Goal: Transaction & Acquisition: Purchase product/service

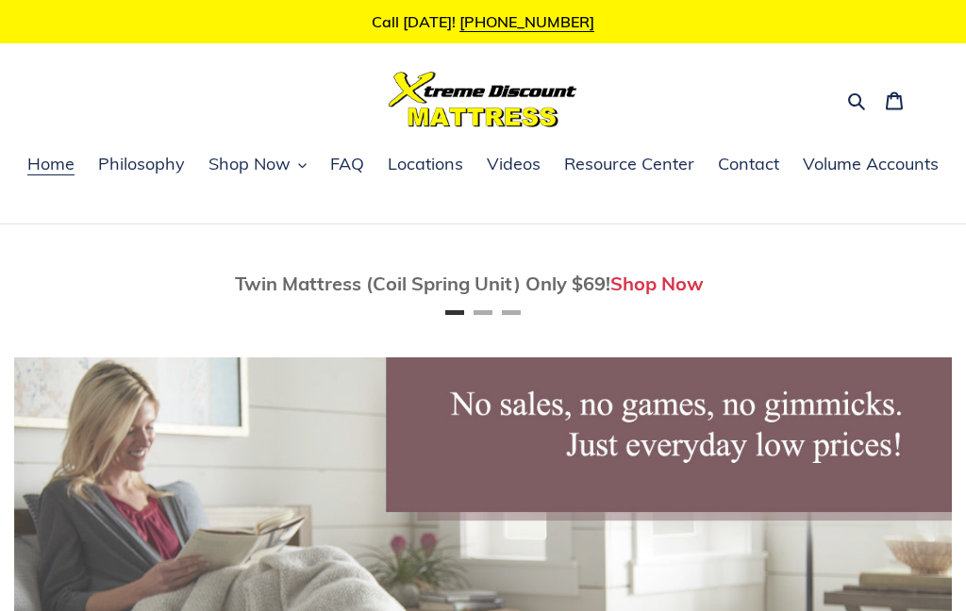
click at [251, 168] on span "Shop Now" at bounding box center [250, 164] width 82 height 23
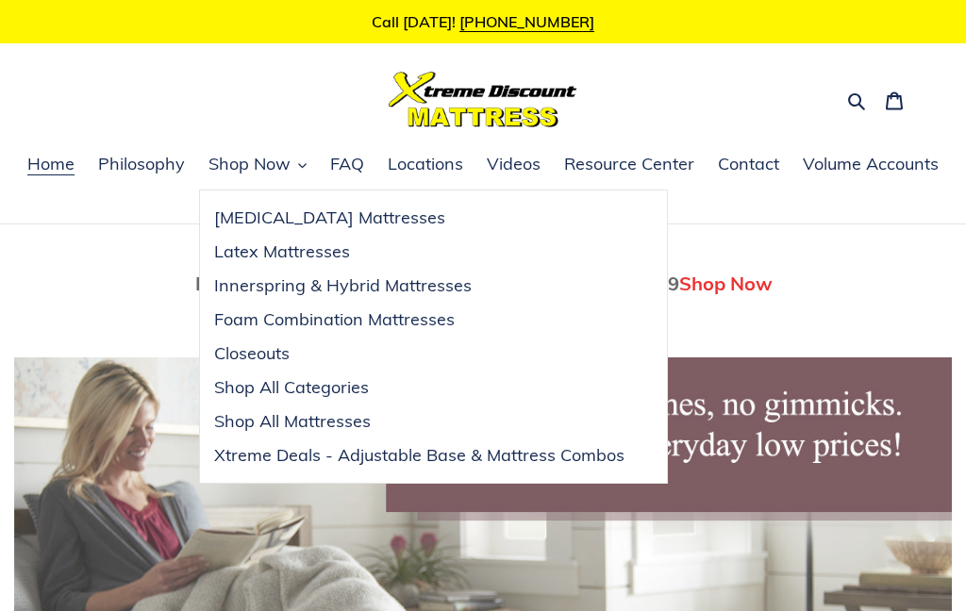
scroll to position [0, 938]
click at [352, 427] on span "Shop All Mattresses" at bounding box center [292, 421] width 157 height 23
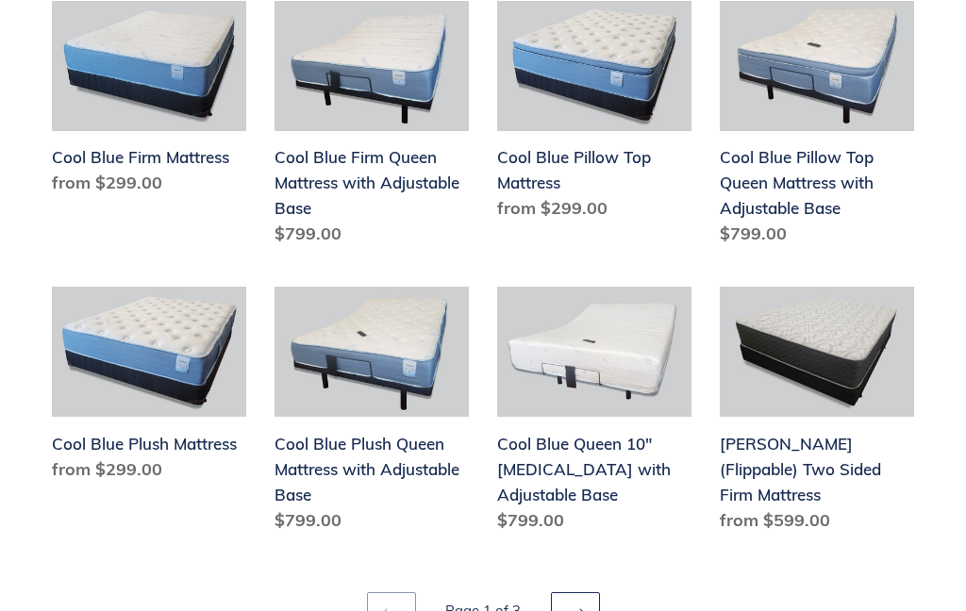
scroll to position [2192, 0]
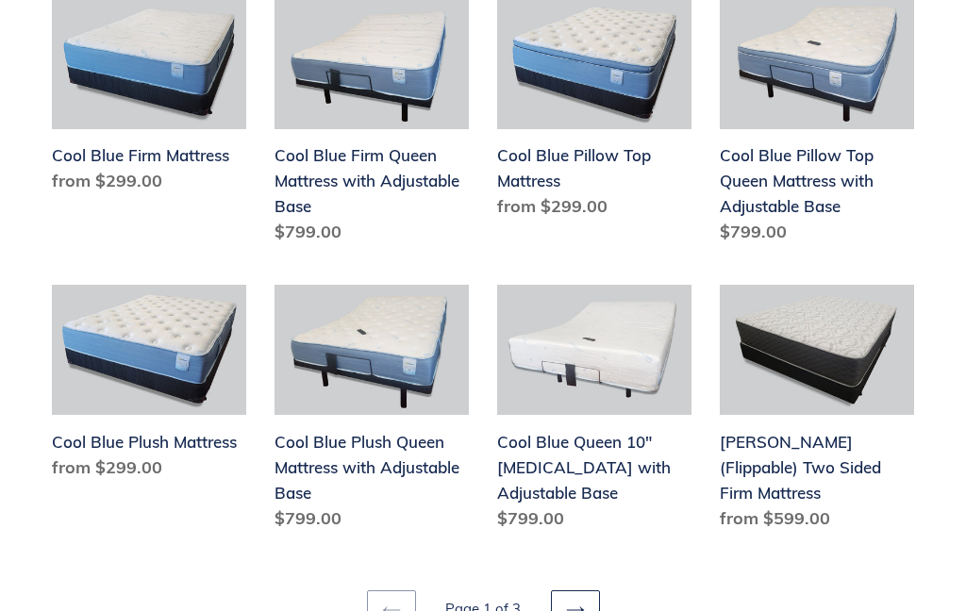
click at [597, 591] on link "Next page" at bounding box center [575, 611] width 49 height 40
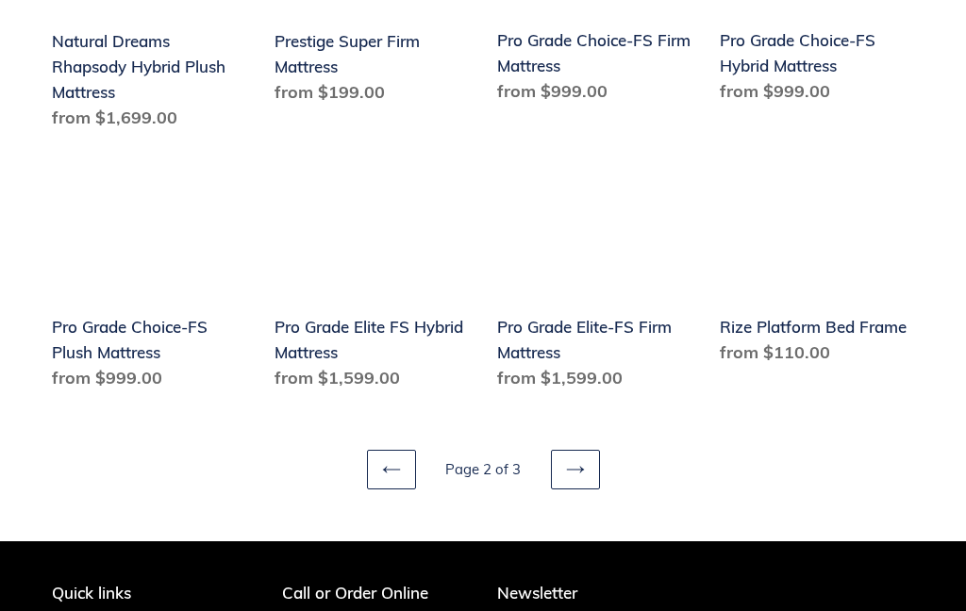
scroll to position [2262, 0]
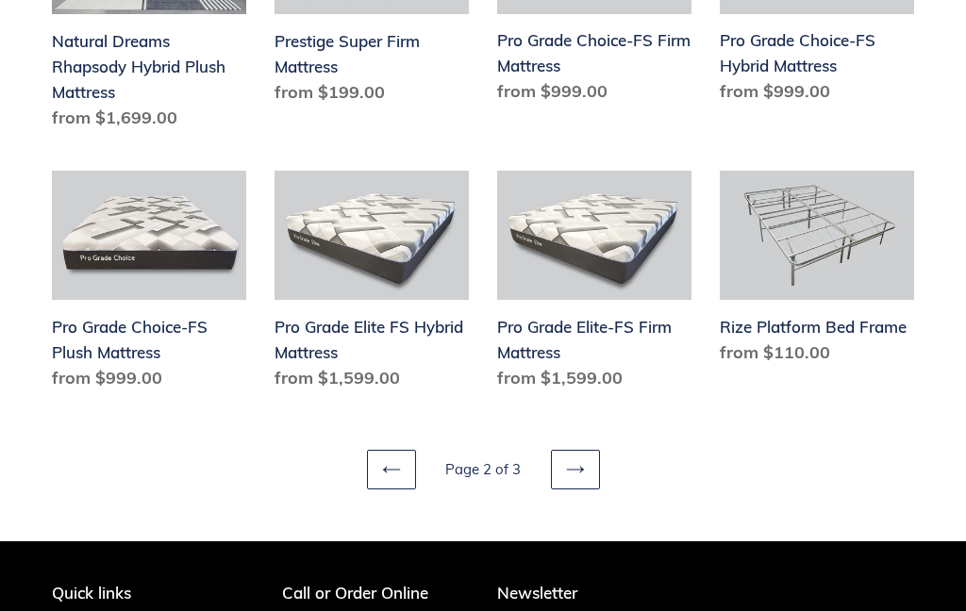
click at [574, 460] on icon at bounding box center [575, 469] width 19 height 19
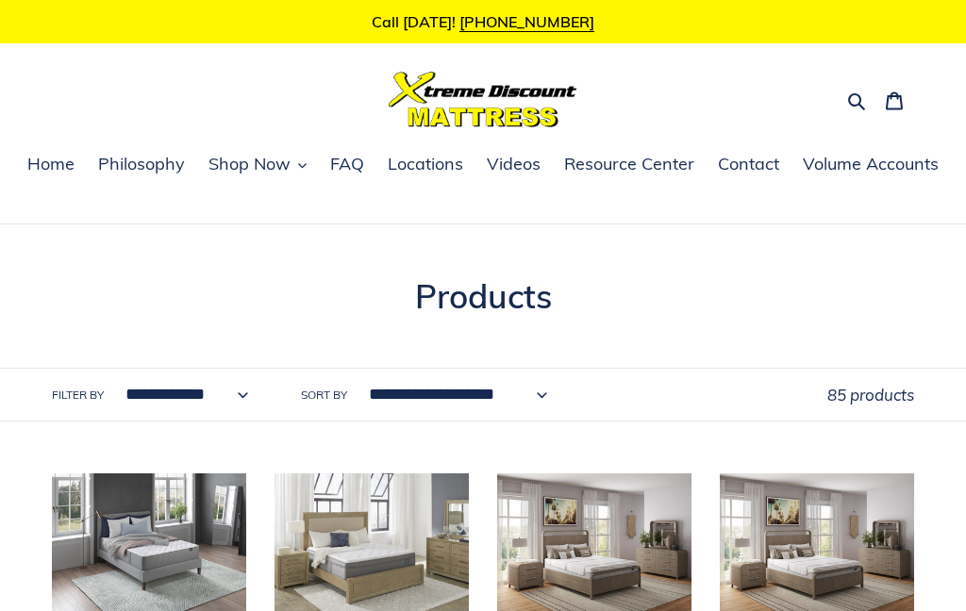
click at [248, 408] on select "**********" at bounding box center [182, 395] width 147 height 52
select select "**********"
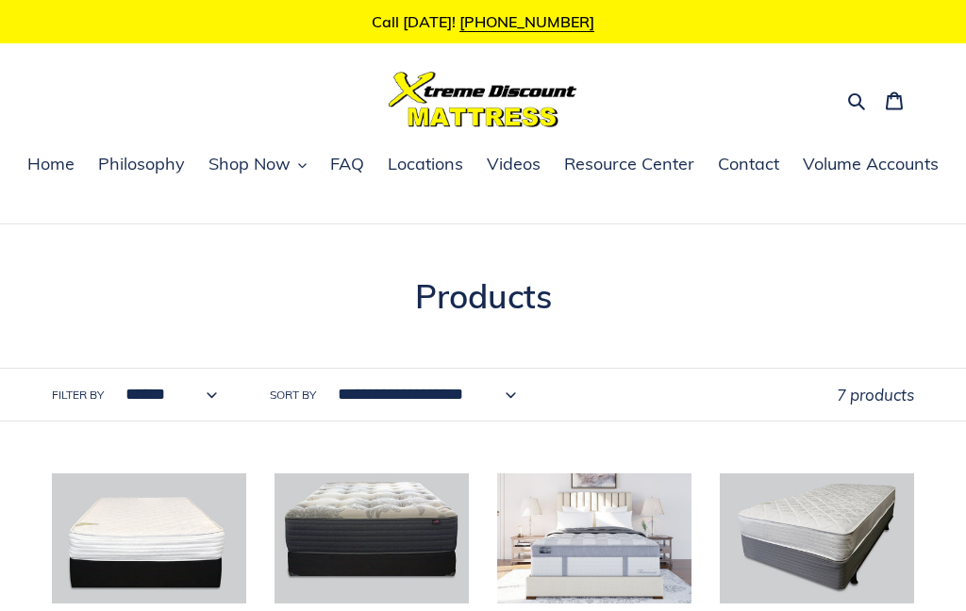
click at [342, 171] on span "FAQ" at bounding box center [347, 164] width 34 height 23
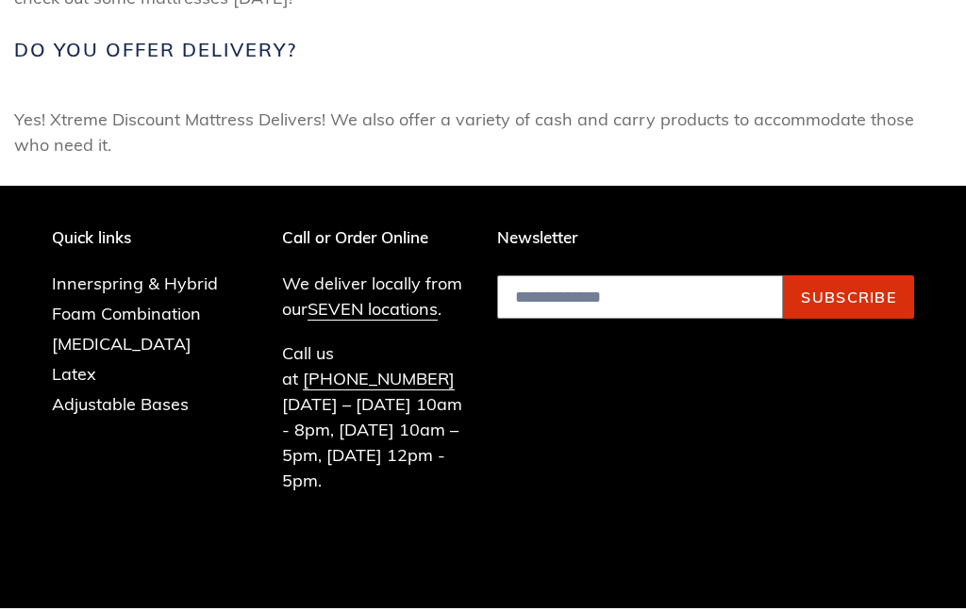
scroll to position [1126, 0]
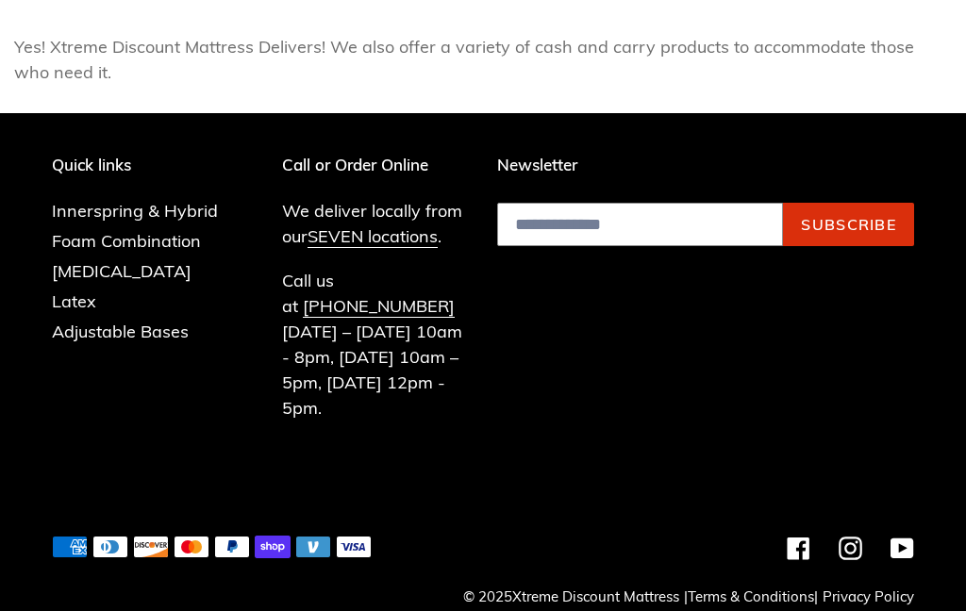
click at [393, 242] on link "SEVEN locations" at bounding box center [373, 237] width 130 height 23
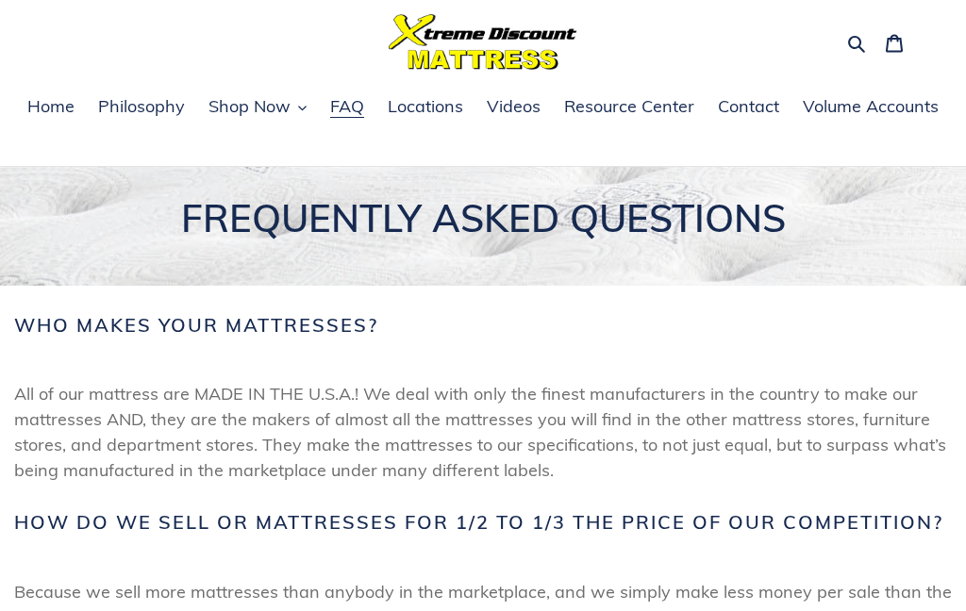
scroll to position [0, 0]
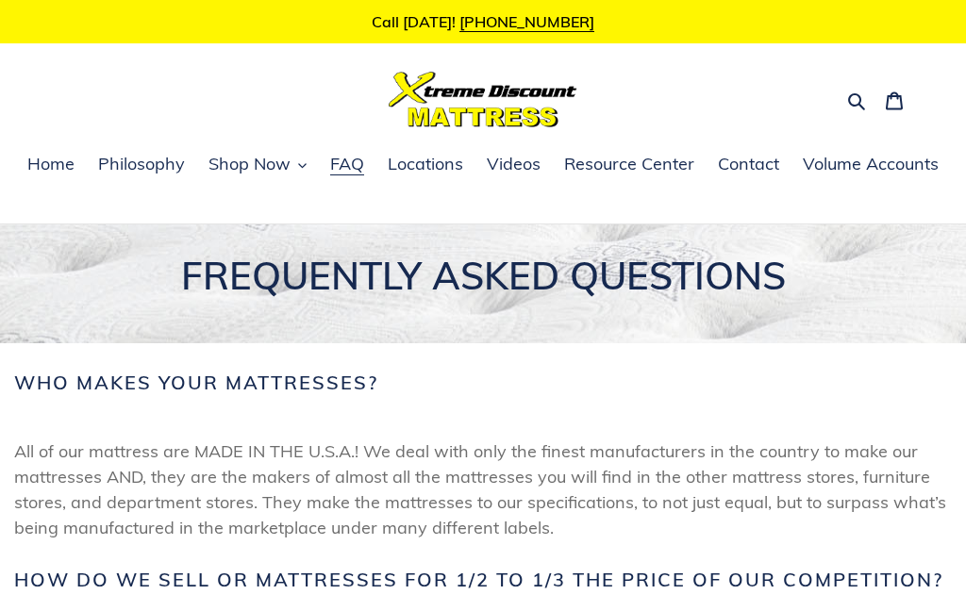
click at [250, 160] on span "Shop Now" at bounding box center [250, 164] width 82 height 23
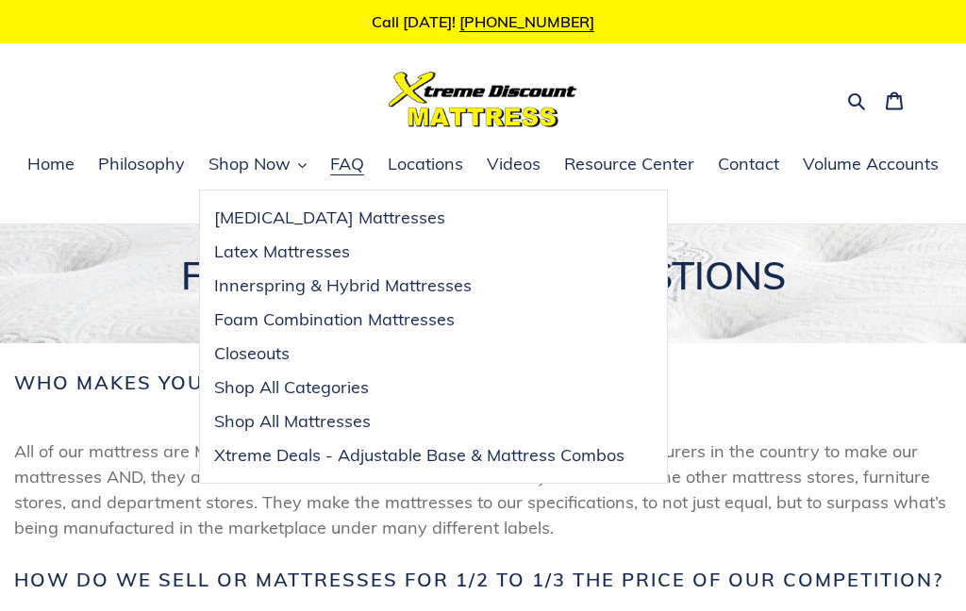
click at [341, 421] on span "Shop All Mattresses" at bounding box center [292, 421] width 157 height 23
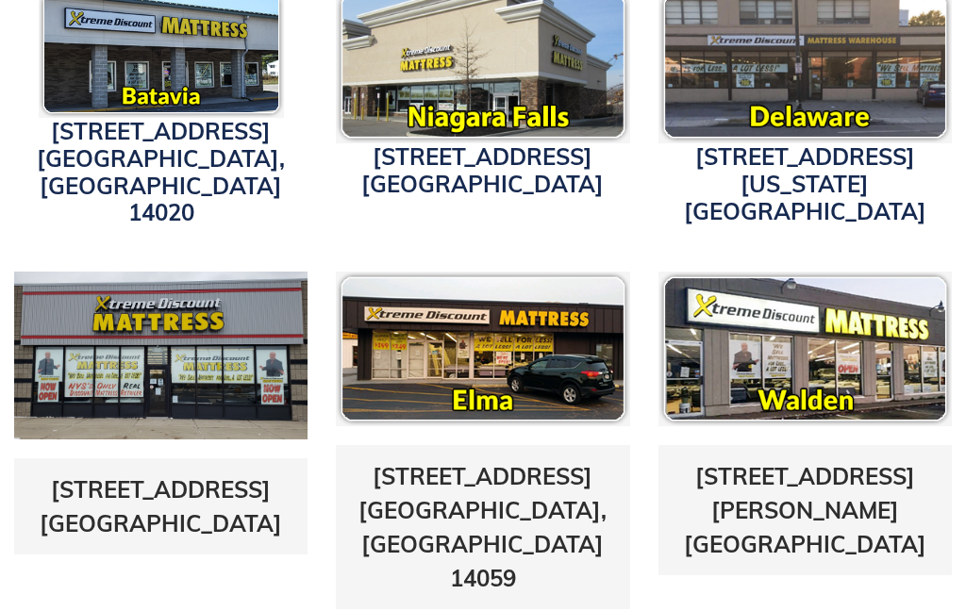
scroll to position [743, 0]
click at [846, 344] on img at bounding box center [805, 350] width 293 height 155
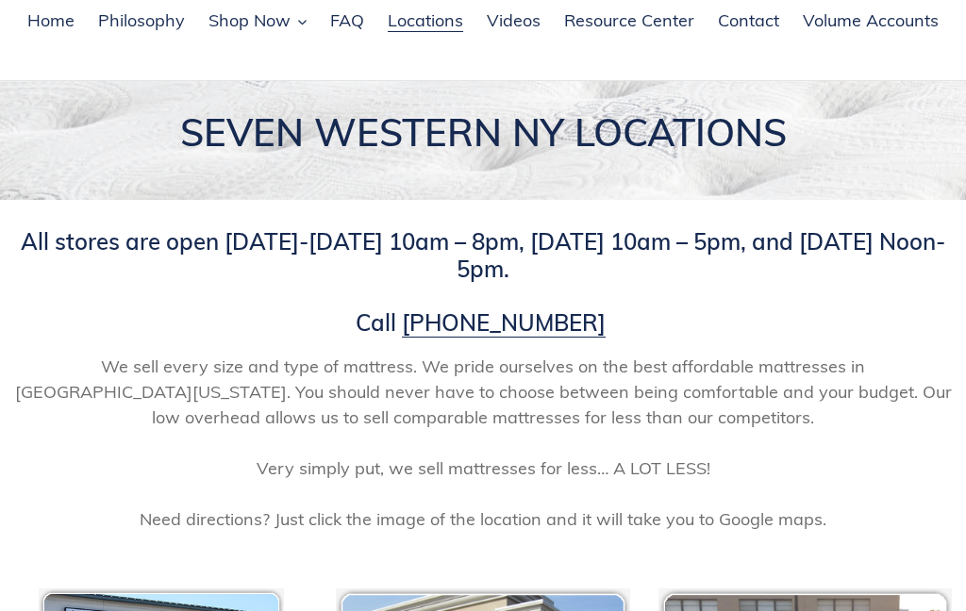
scroll to position [0, 0]
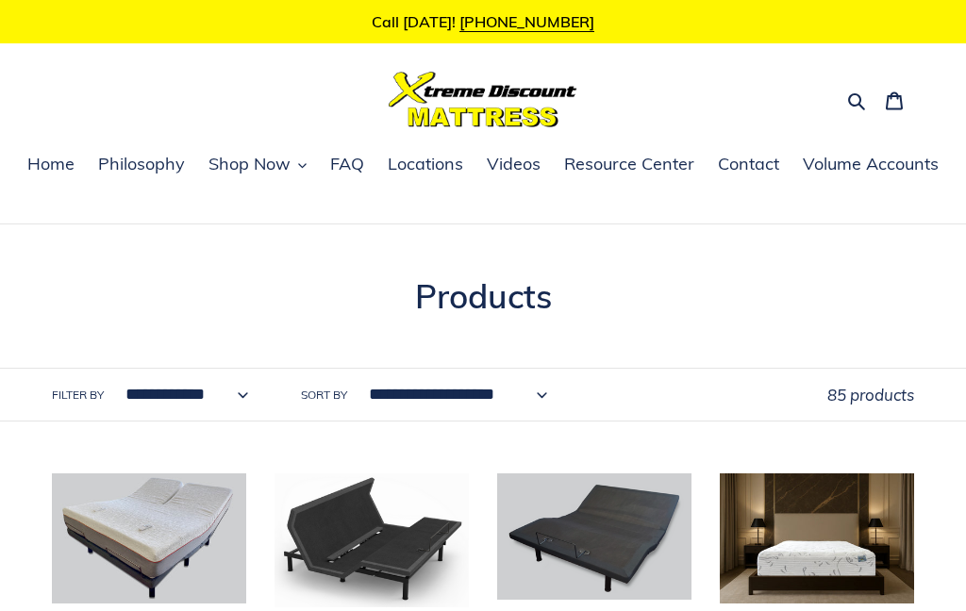
click at [244, 395] on select "**********" at bounding box center [182, 395] width 147 height 52
click at [238, 399] on select "**********" at bounding box center [182, 395] width 147 height 52
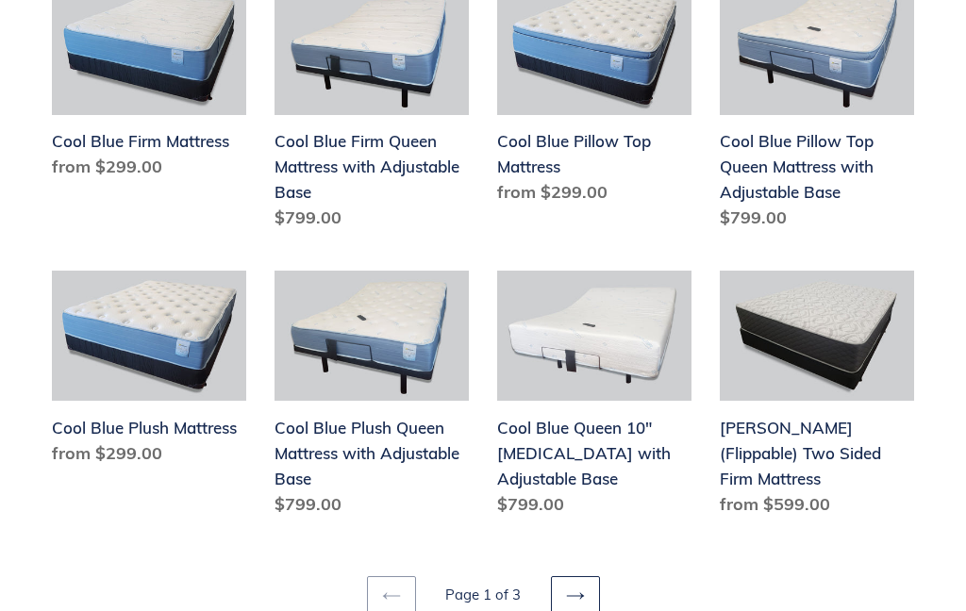
scroll to position [2206, 0]
click at [590, 576] on link "Next page" at bounding box center [575, 596] width 49 height 40
